Goal: Information Seeking & Learning: Stay updated

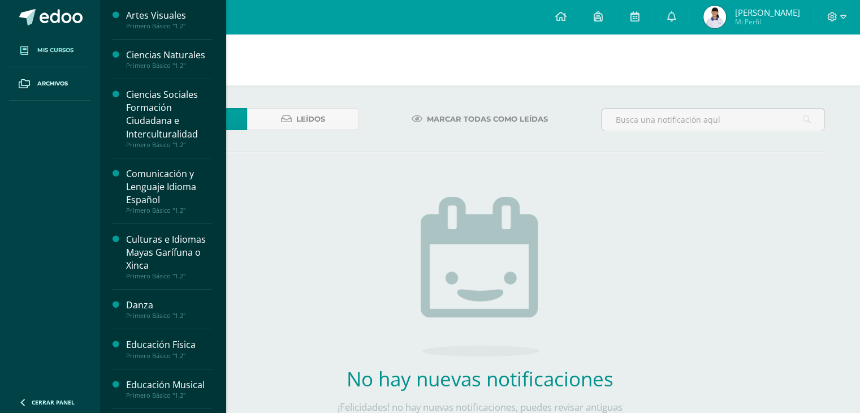
click at [65, 50] on span "Mis cursos" at bounding box center [55, 50] width 36 height 9
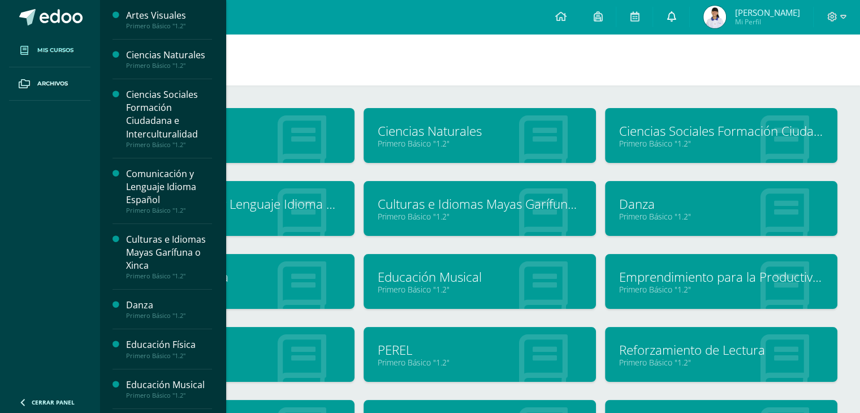
click at [672, 23] on span at bounding box center [671, 17] width 9 height 12
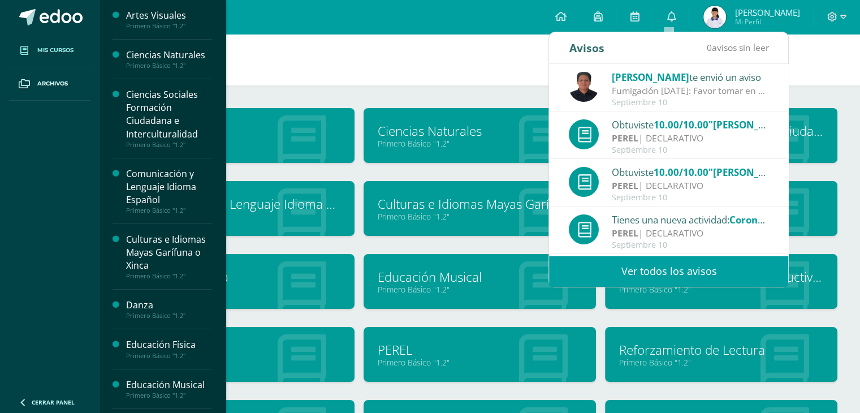
click at [656, 87] on div "Fumigación [DATE]: Favor tomar en consideración la información referida." at bounding box center [690, 90] width 157 height 13
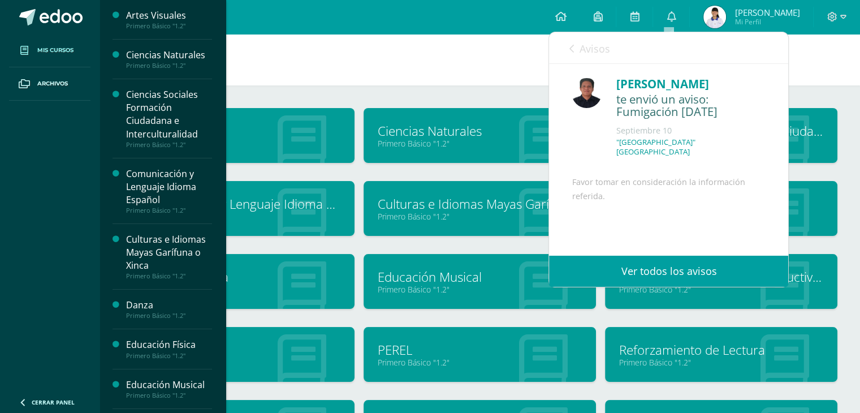
click at [724, 266] on link "Ver todos los avisos" at bounding box center [668, 271] width 239 height 31
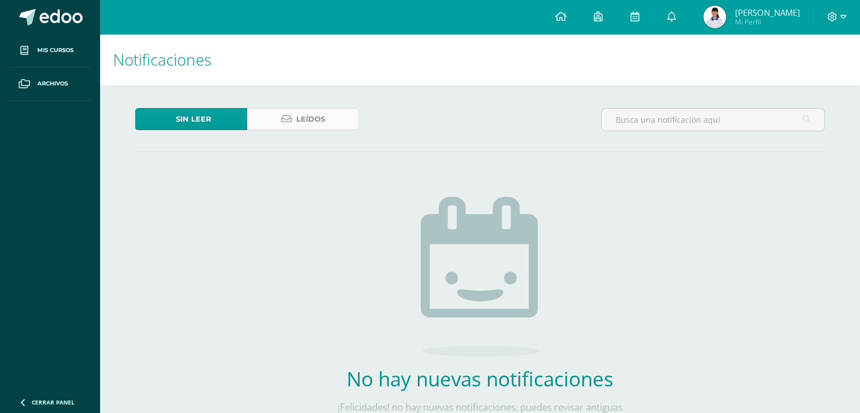
click at [305, 123] on span "Leídos" at bounding box center [310, 119] width 29 height 21
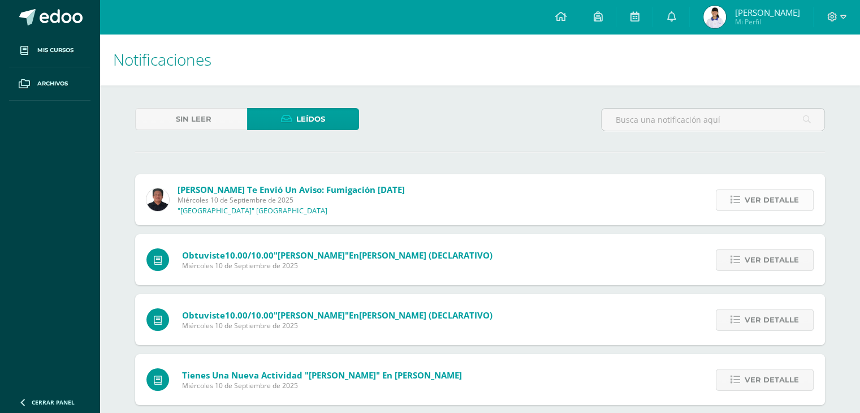
click at [755, 196] on span "Ver detalle" at bounding box center [772, 199] width 54 height 21
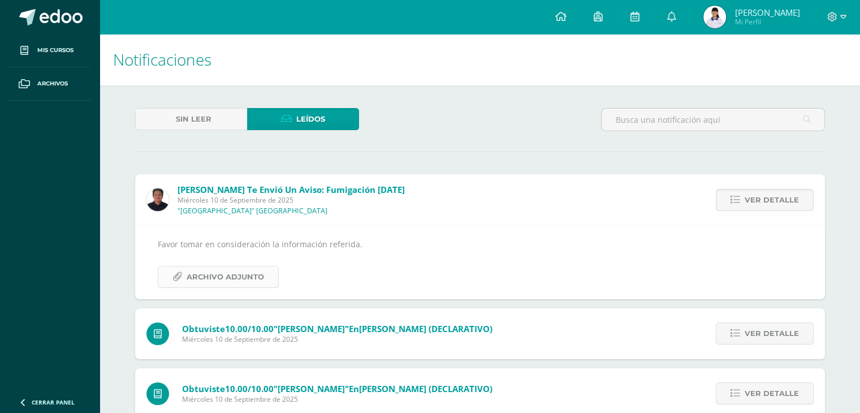
click at [189, 276] on span "Archivo Adjunto" at bounding box center [225, 276] width 77 height 21
